Goal: Task Accomplishment & Management: Manage account settings

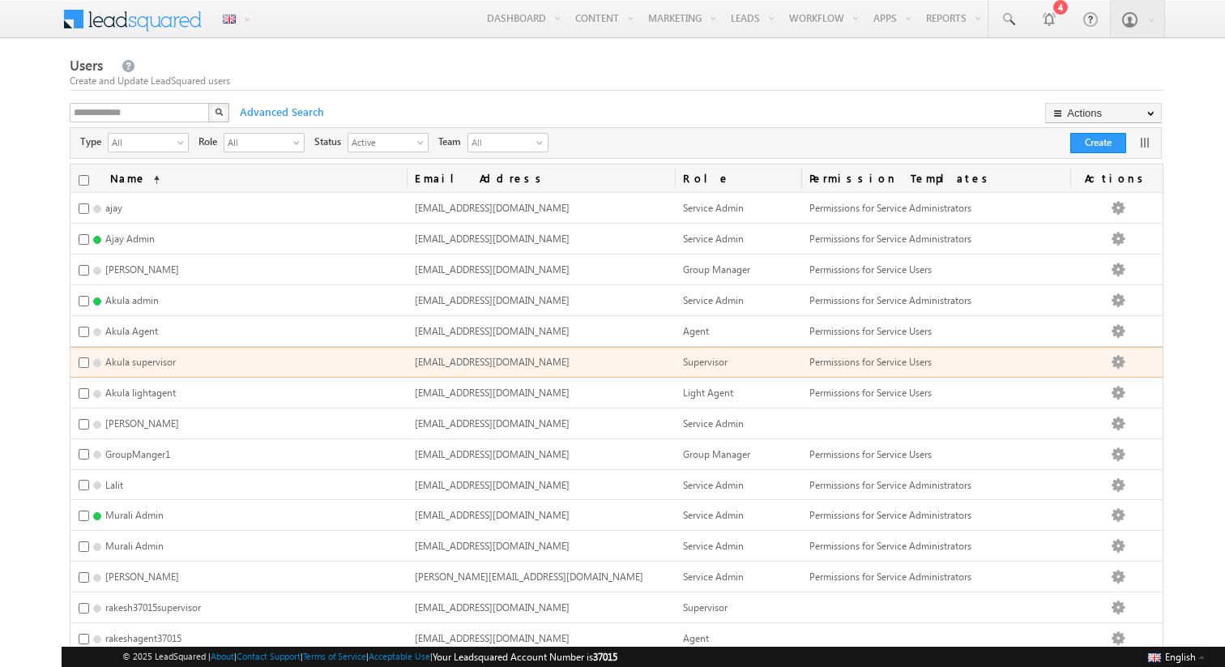
scroll to position [441, 0]
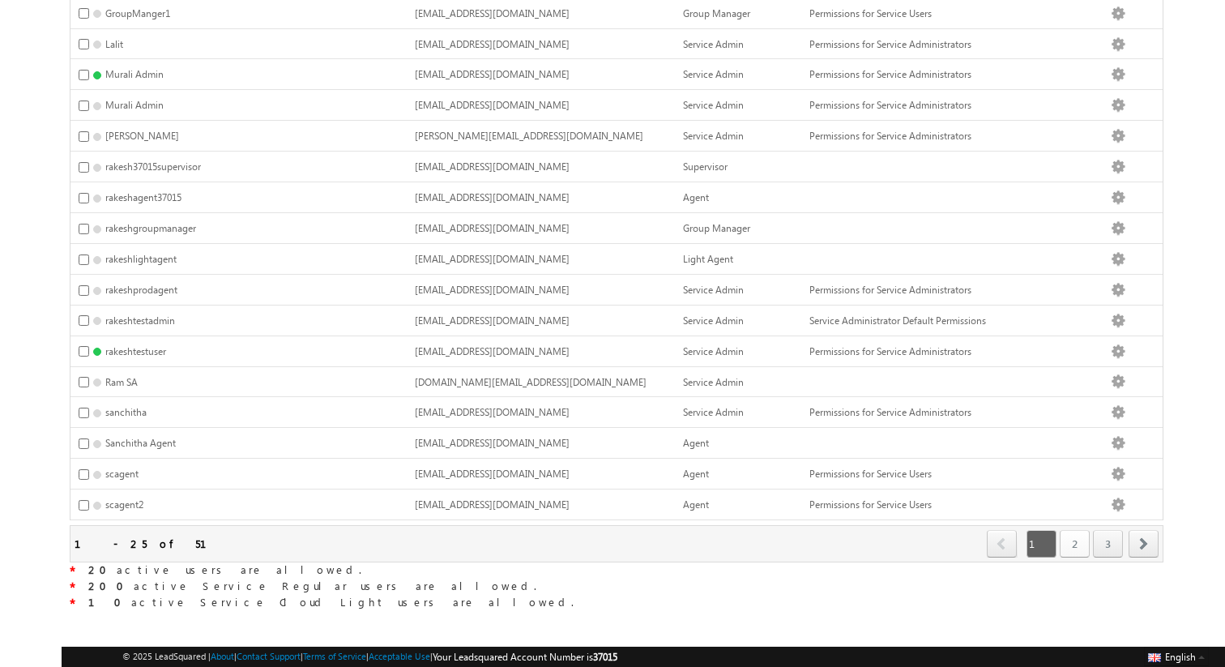
click at [1069, 530] on link "2" at bounding box center [1075, 544] width 30 height 28
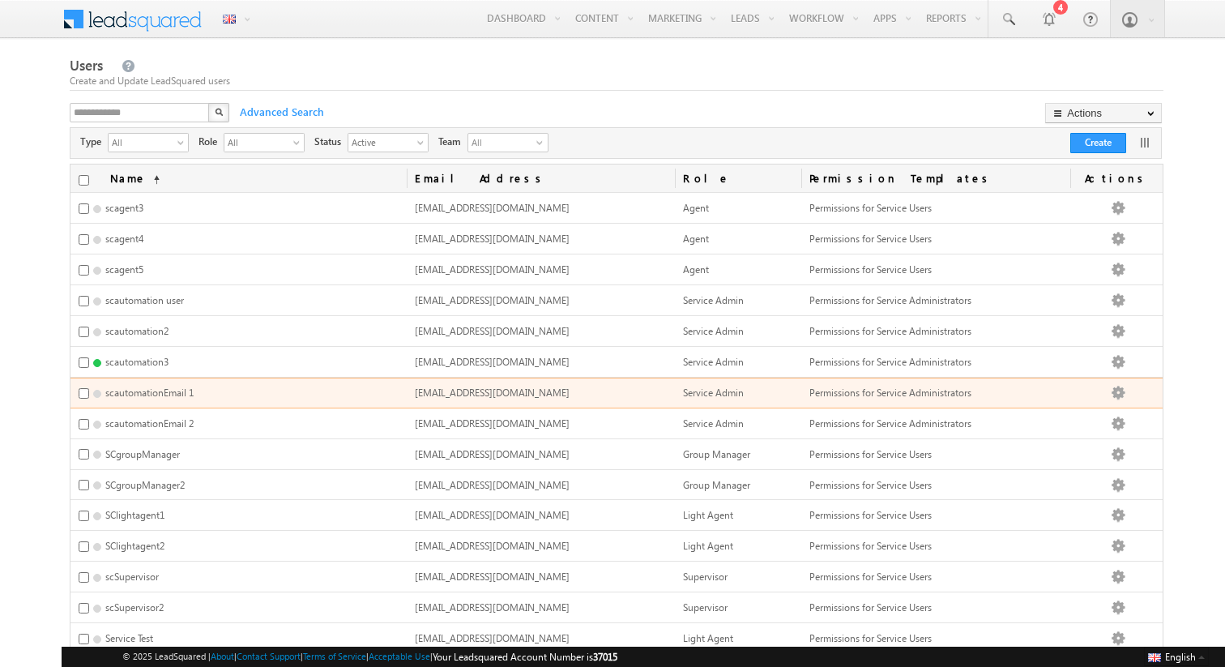
scroll to position [28, 0]
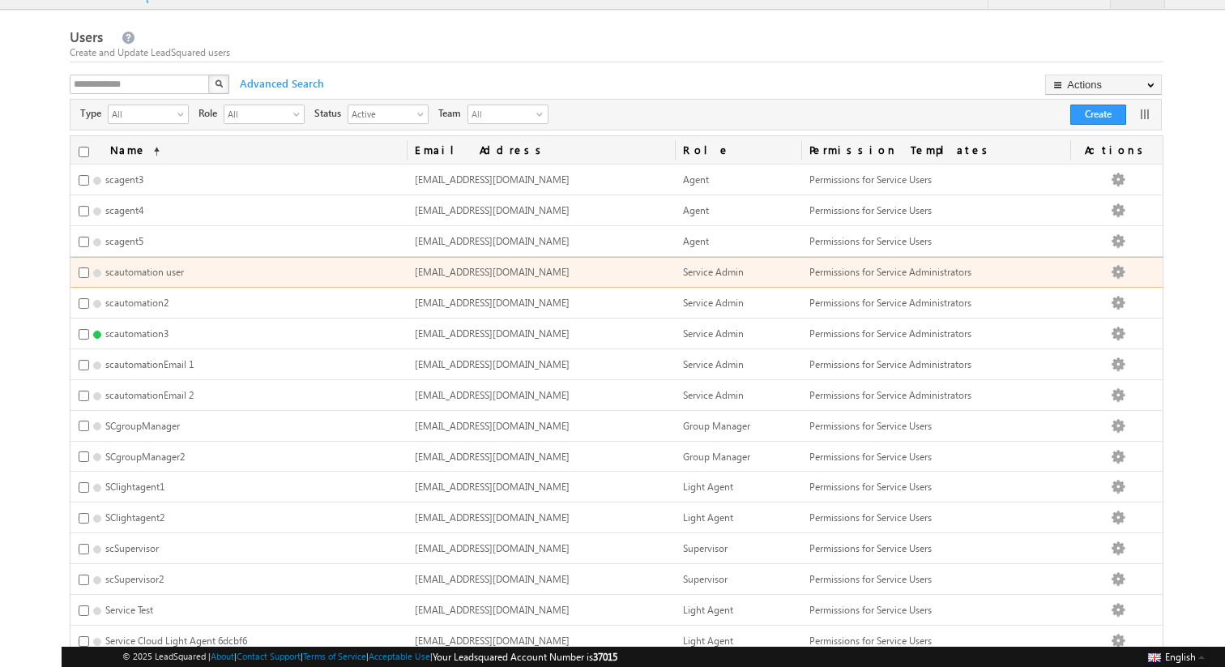
drag, startPoint x: 650, startPoint y: 274, endPoint x: 642, endPoint y: 272, distance: 8.3
click at [642, 272] on td "scautomation.37015@leadsquaredsc.testinator.com" at bounding box center [541, 272] width 269 height 31
copy span "scautomation.37015@leadsquaredsc.testinator.com"
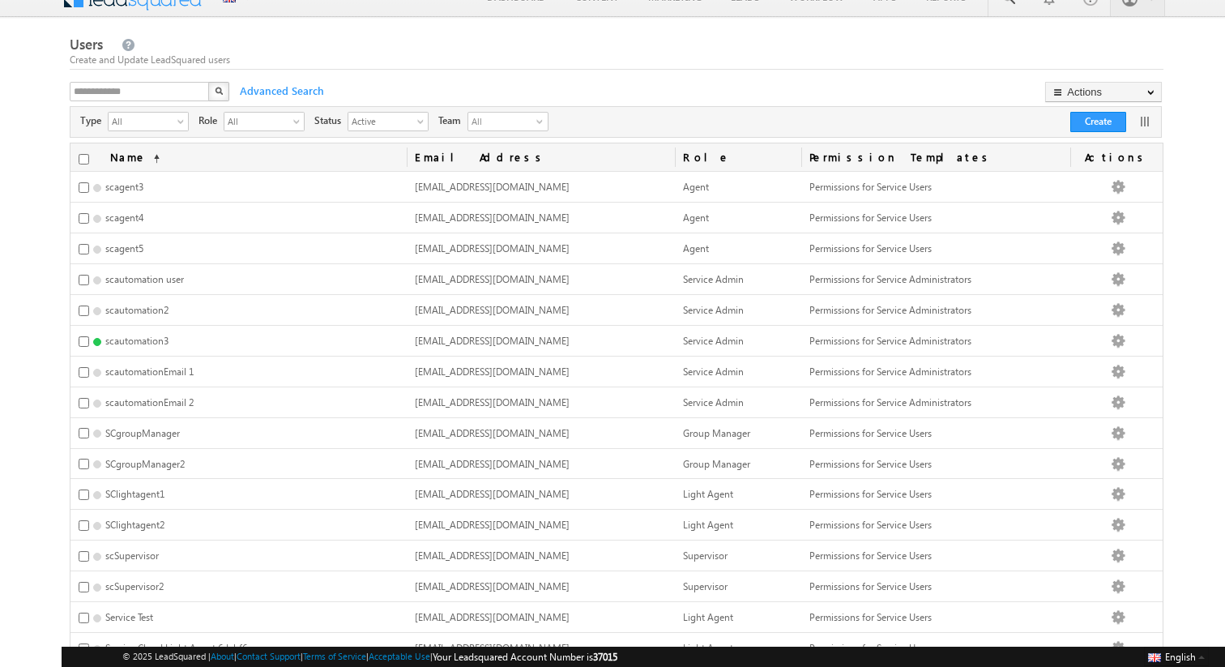
scroll to position [0, 0]
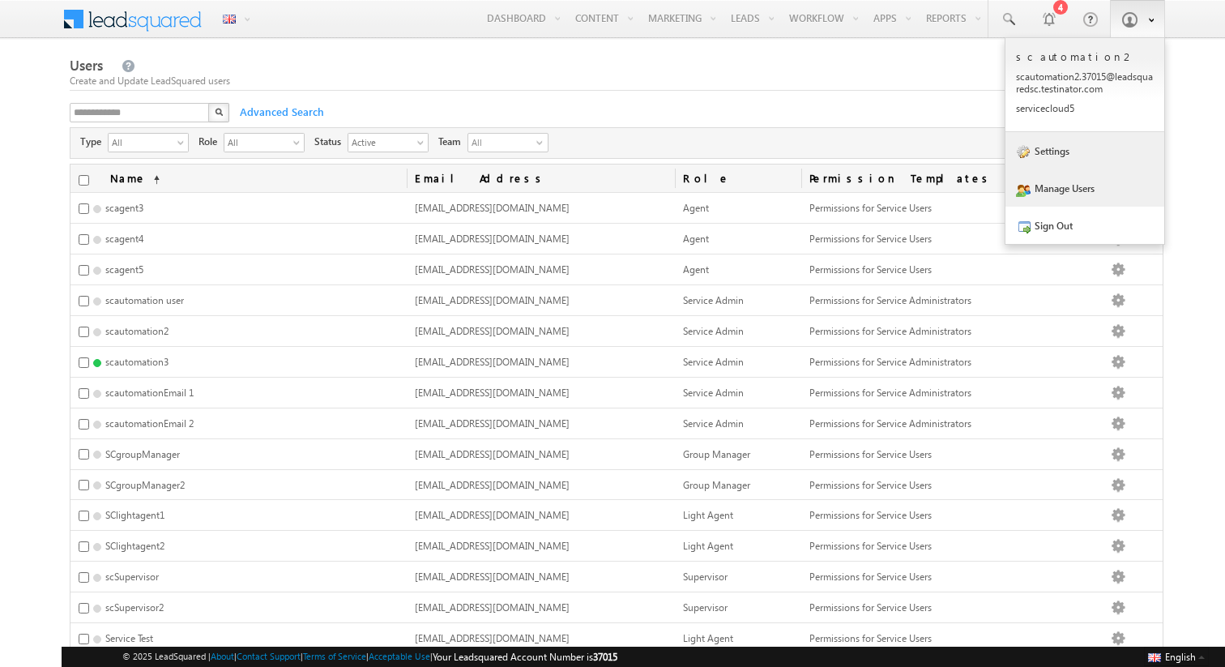
click at [1061, 161] on link "Settings" at bounding box center [1084, 150] width 159 height 37
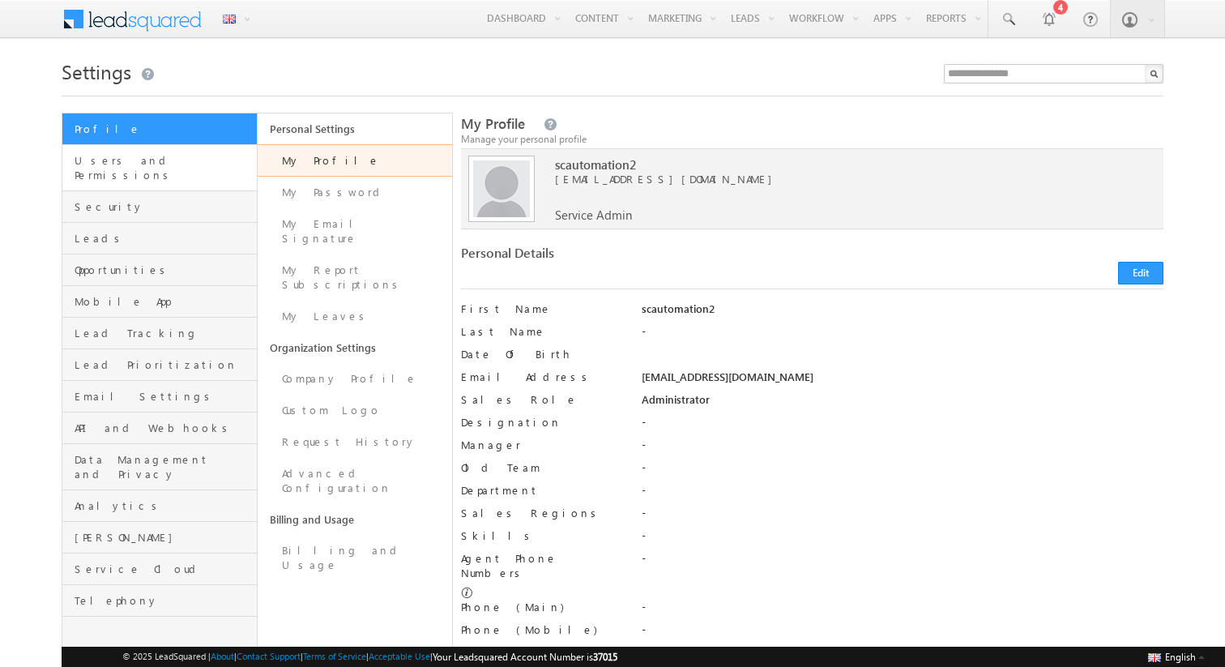
click at [159, 172] on link "Users and Permissions" at bounding box center [159, 168] width 194 height 46
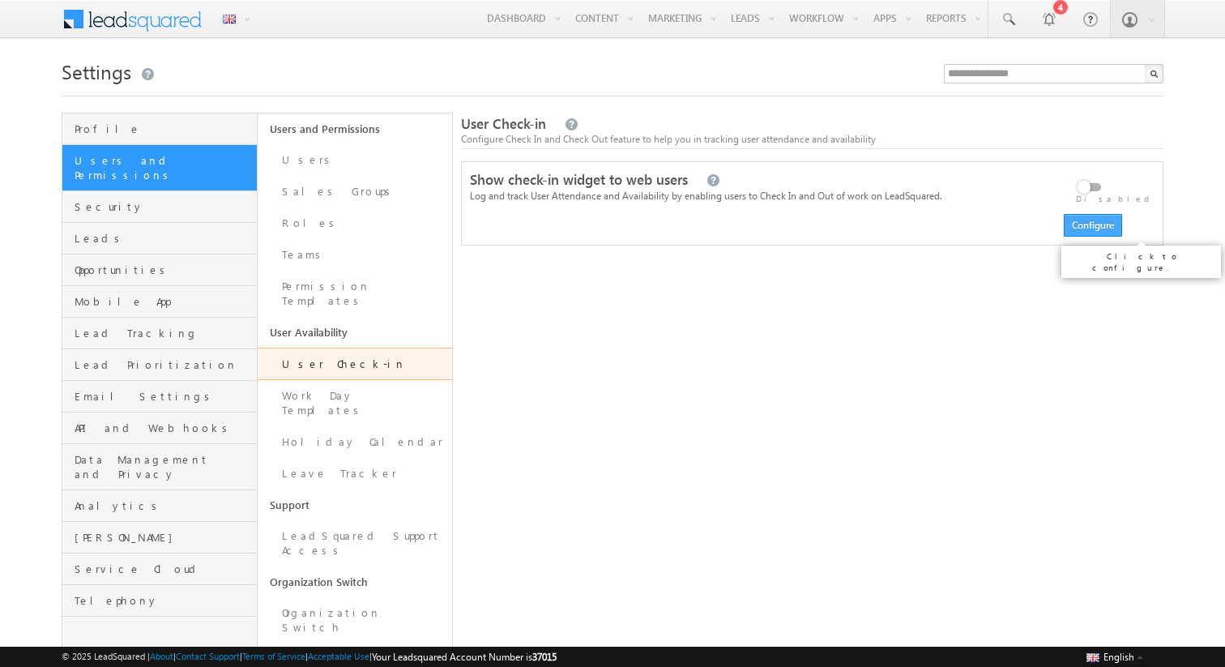
click at [1074, 220] on button "Configure" at bounding box center [1093, 225] width 58 height 23
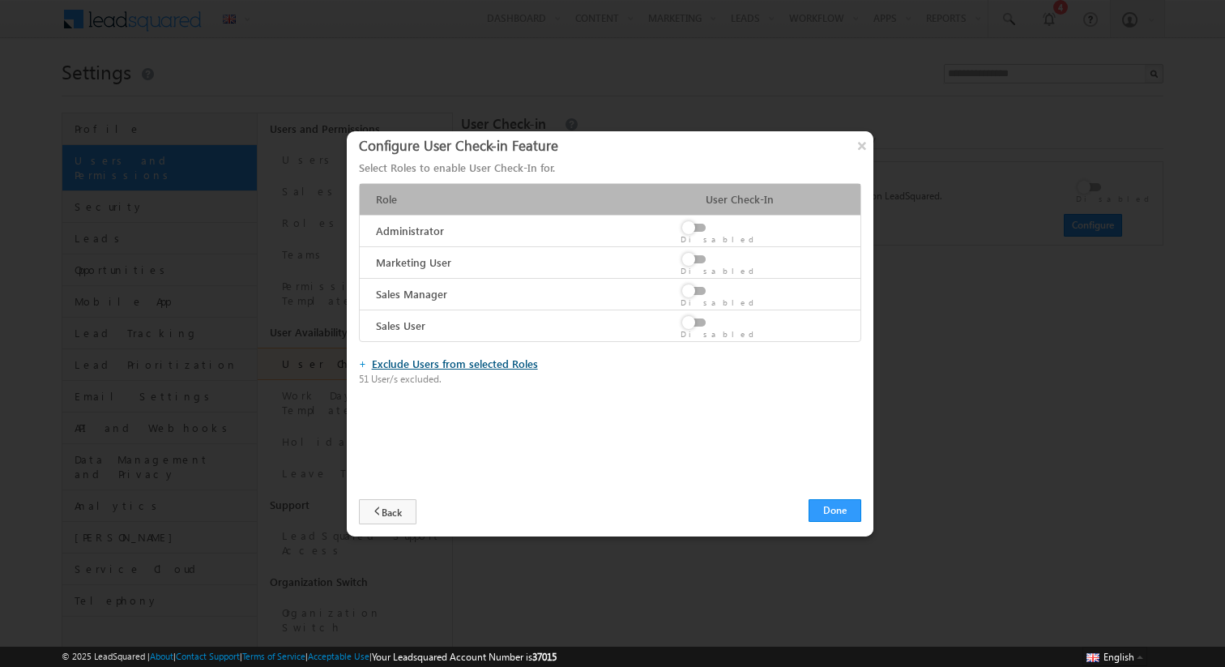
click at [491, 364] on link "Exclude Users from selected Roles" at bounding box center [455, 363] width 166 height 14
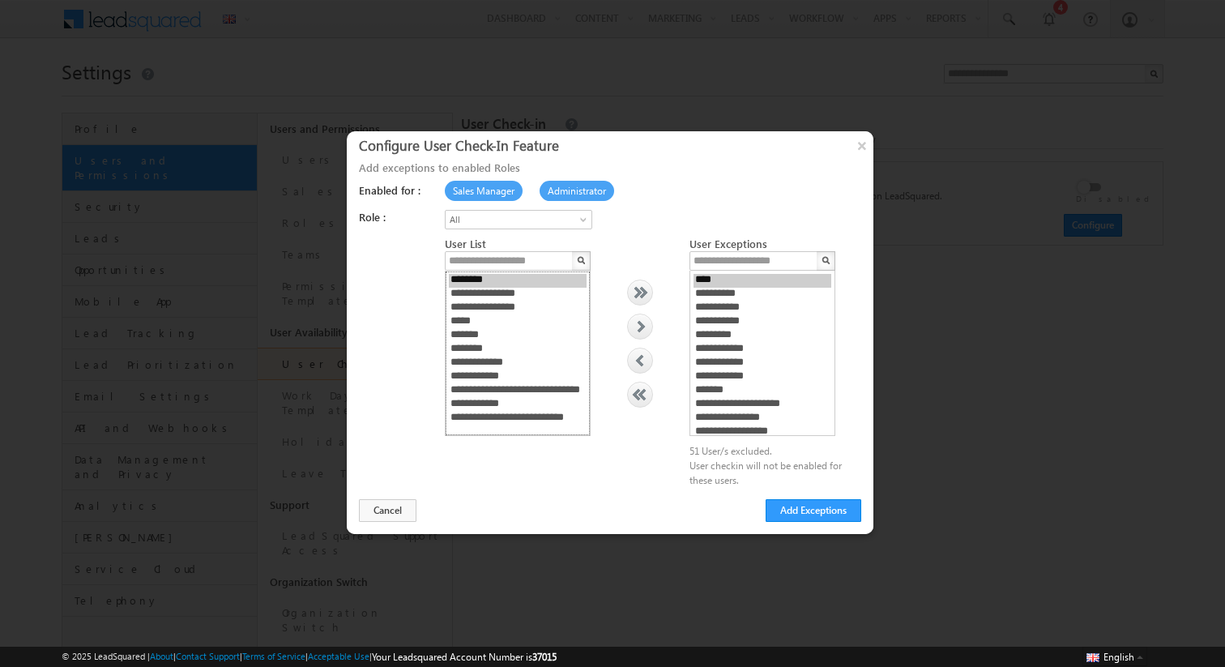
select select "**********"
click at [494, 401] on option "**********" at bounding box center [518, 405] width 138 height 14
click at [636, 331] on div at bounding box center [640, 326] width 24 height 24
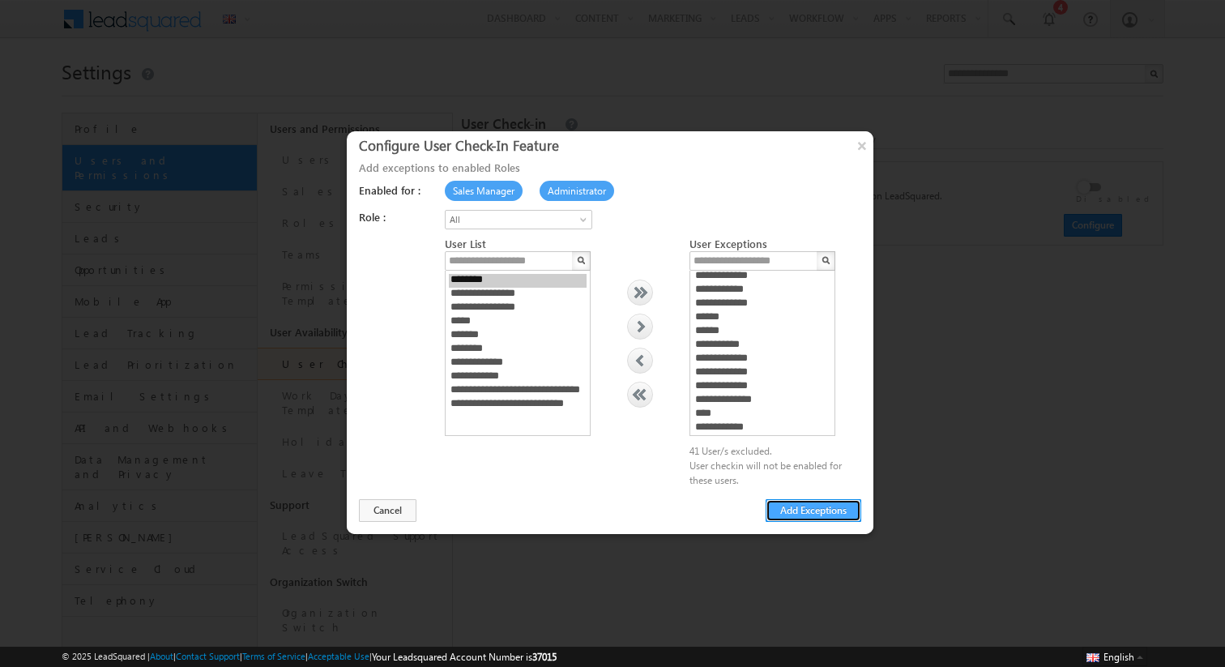
click at [817, 514] on button "Add Exceptions" at bounding box center [814, 510] width 96 height 23
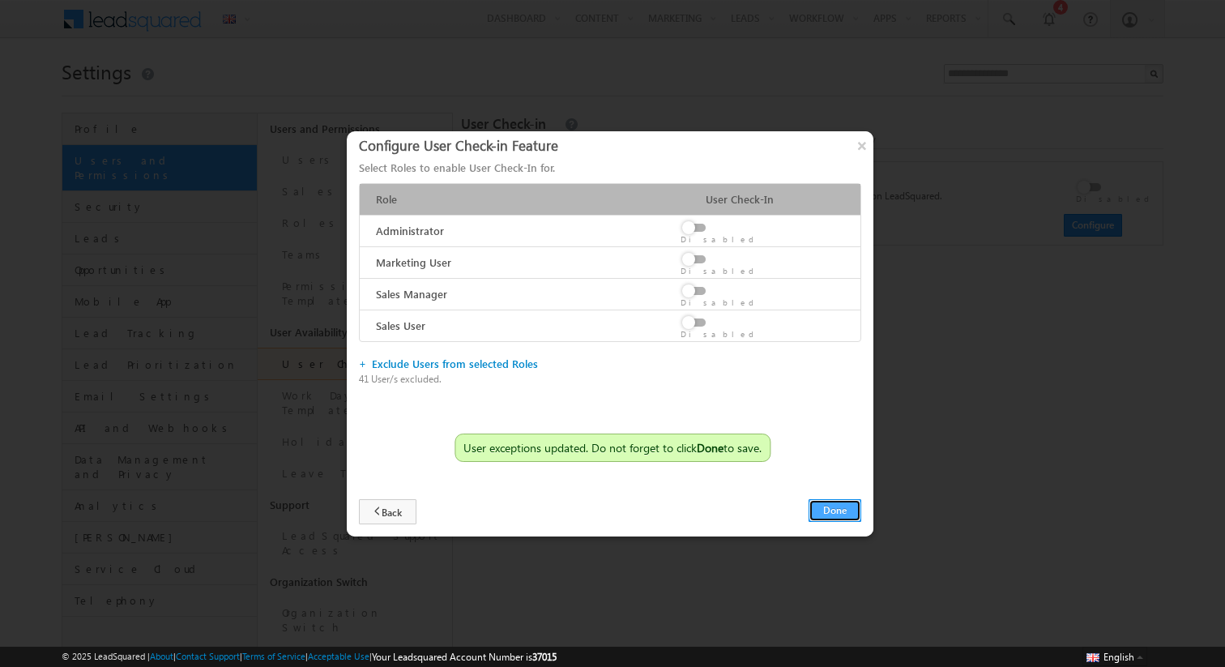
click at [817, 511] on button "Done" at bounding box center [834, 510] width 53 height 23
